Goal: Find specific page/section: Find specific page/section

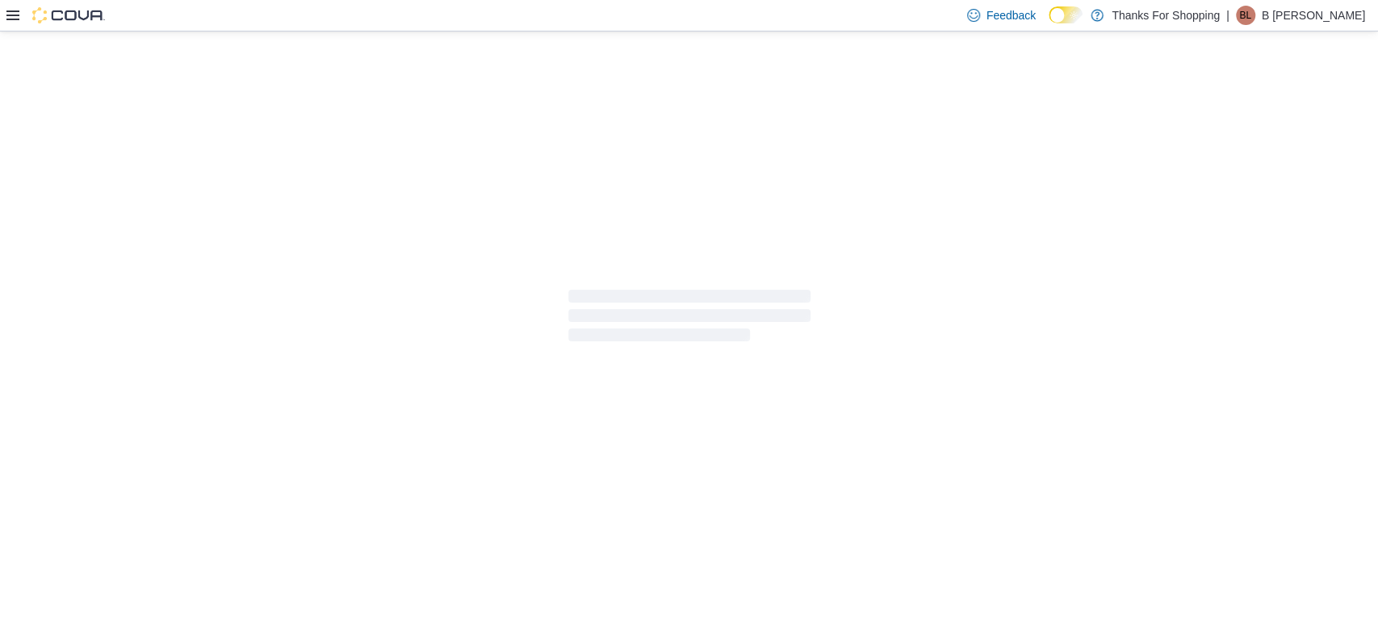
click at [15, 12] on icon at bounding box center [12, 15] width 13 height 13
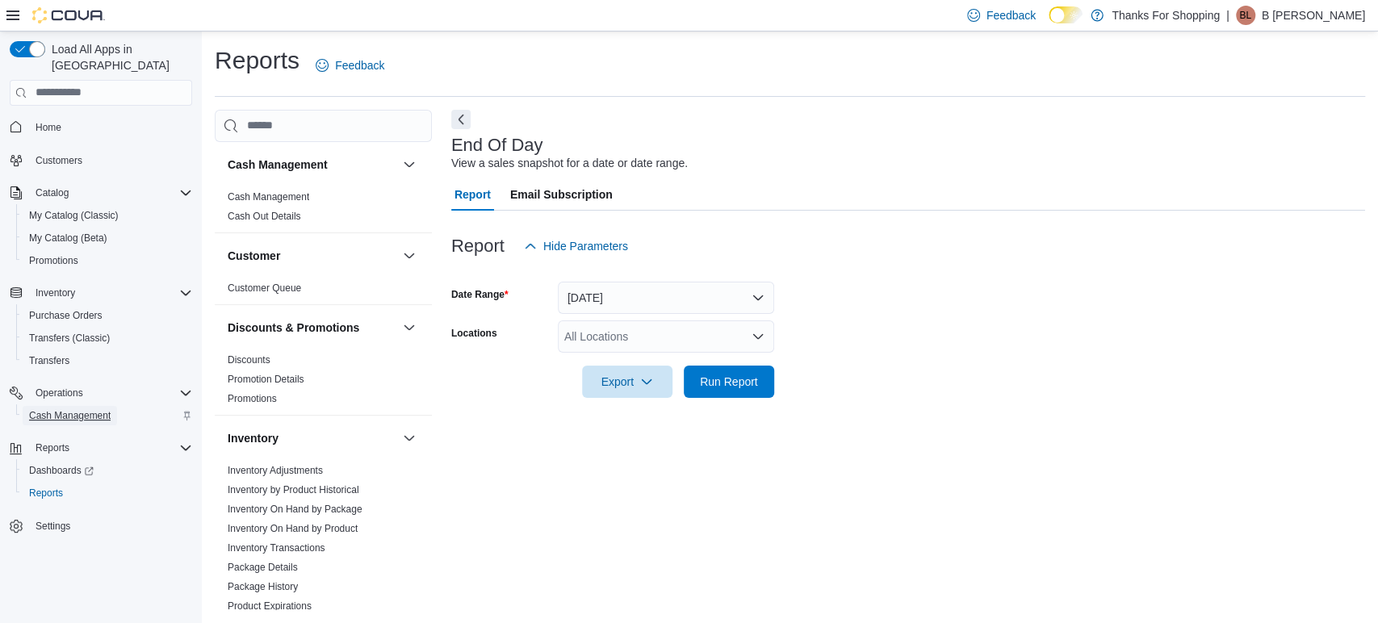
click at [58, 409] on span "Cash Management" at bounding box center [70, 415] width 82 height 13
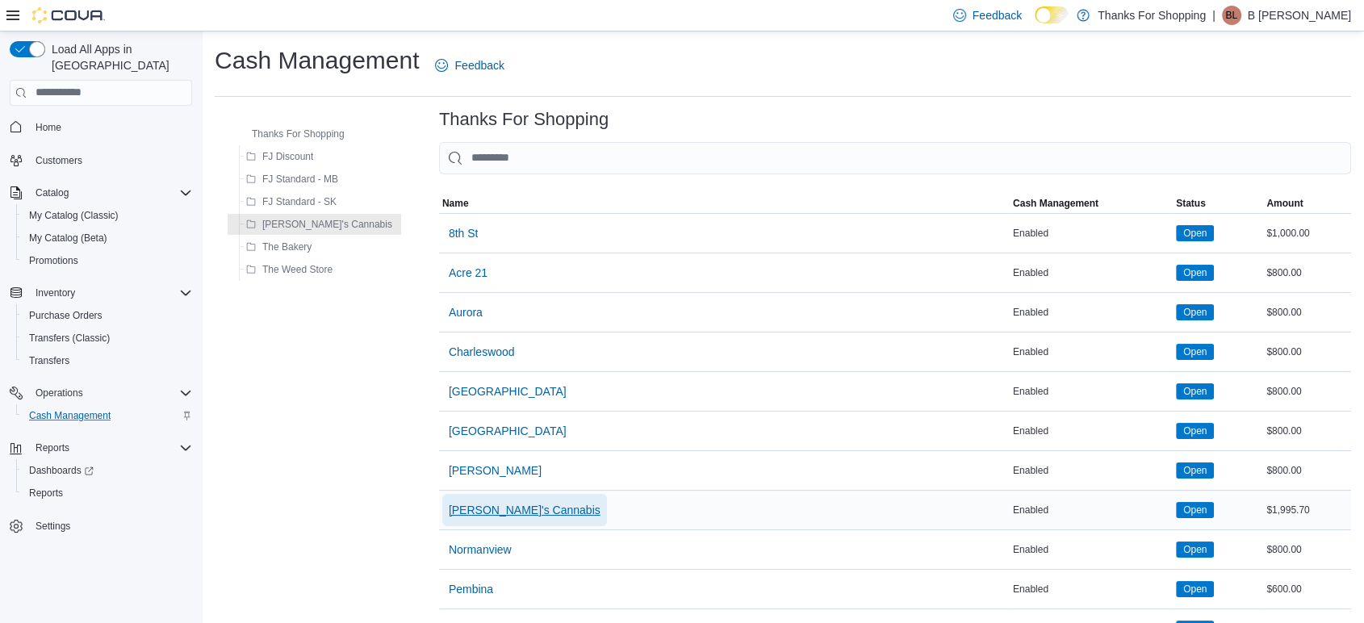
click at [449, 515] on span "[PERSON_NAME]'s Cannabis" at bounding box center [525, 510] width 152 height 16
